Goal: Navigation & Orientation: Find specific page/section

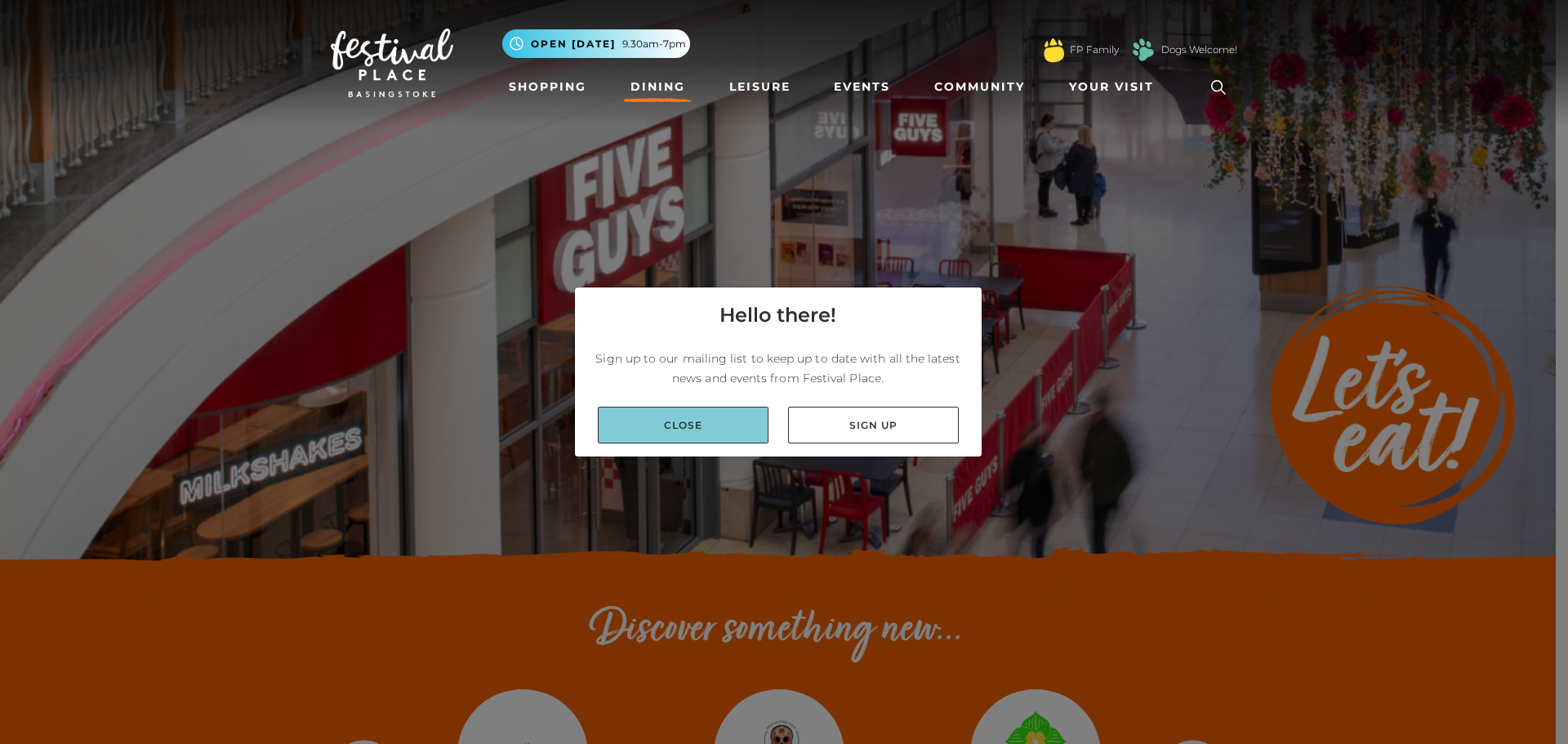
click at [677, 424] on link "Close" at bounding box center [683, 424] width 171 height 36
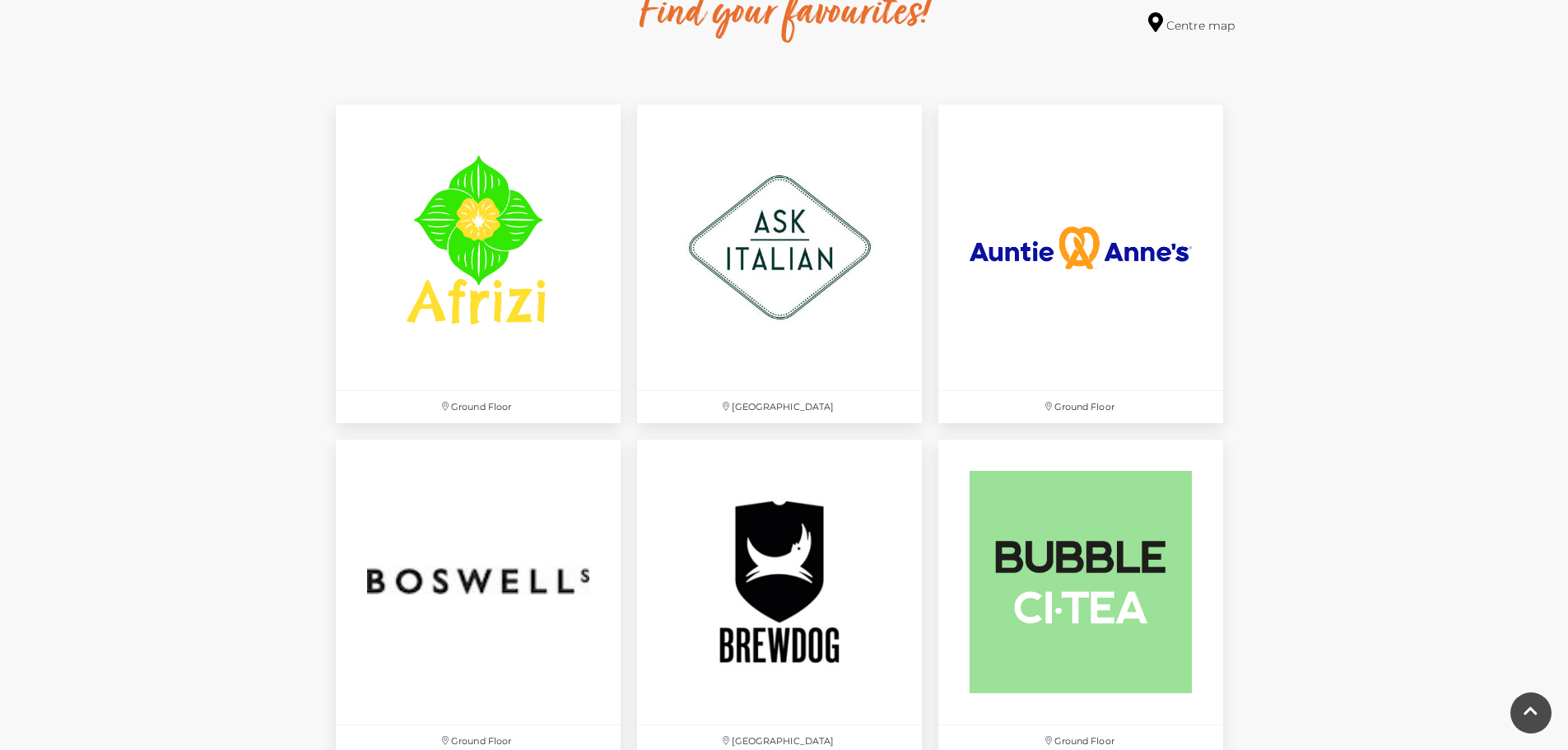
scroll to position [741, 0]
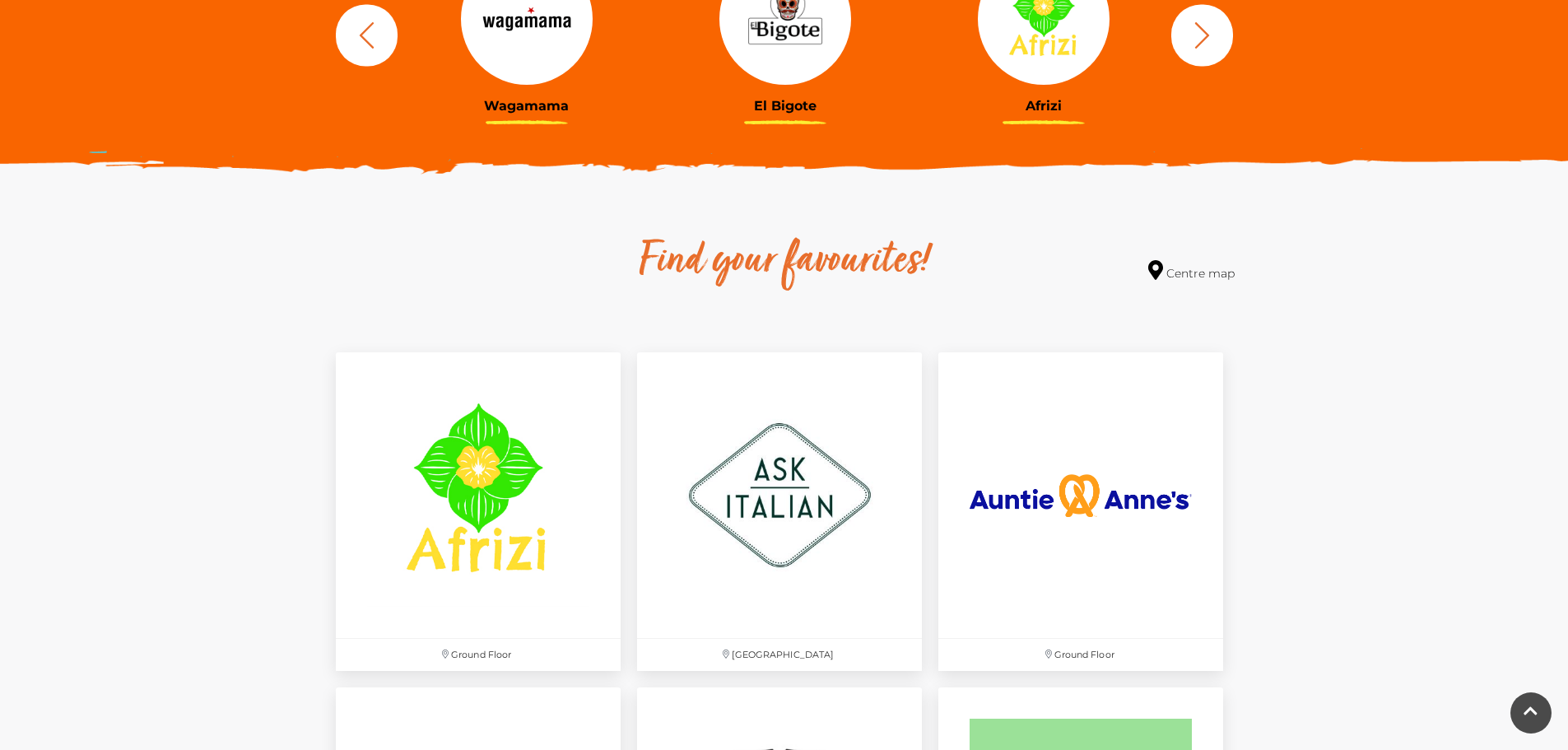
drag, startPoint x: 198, startPoint y: 350, endPoint x: 204, endPoint y: 311, distance: 39.5
